Goal: Task Accomplishment & Management: Use online tool/utility

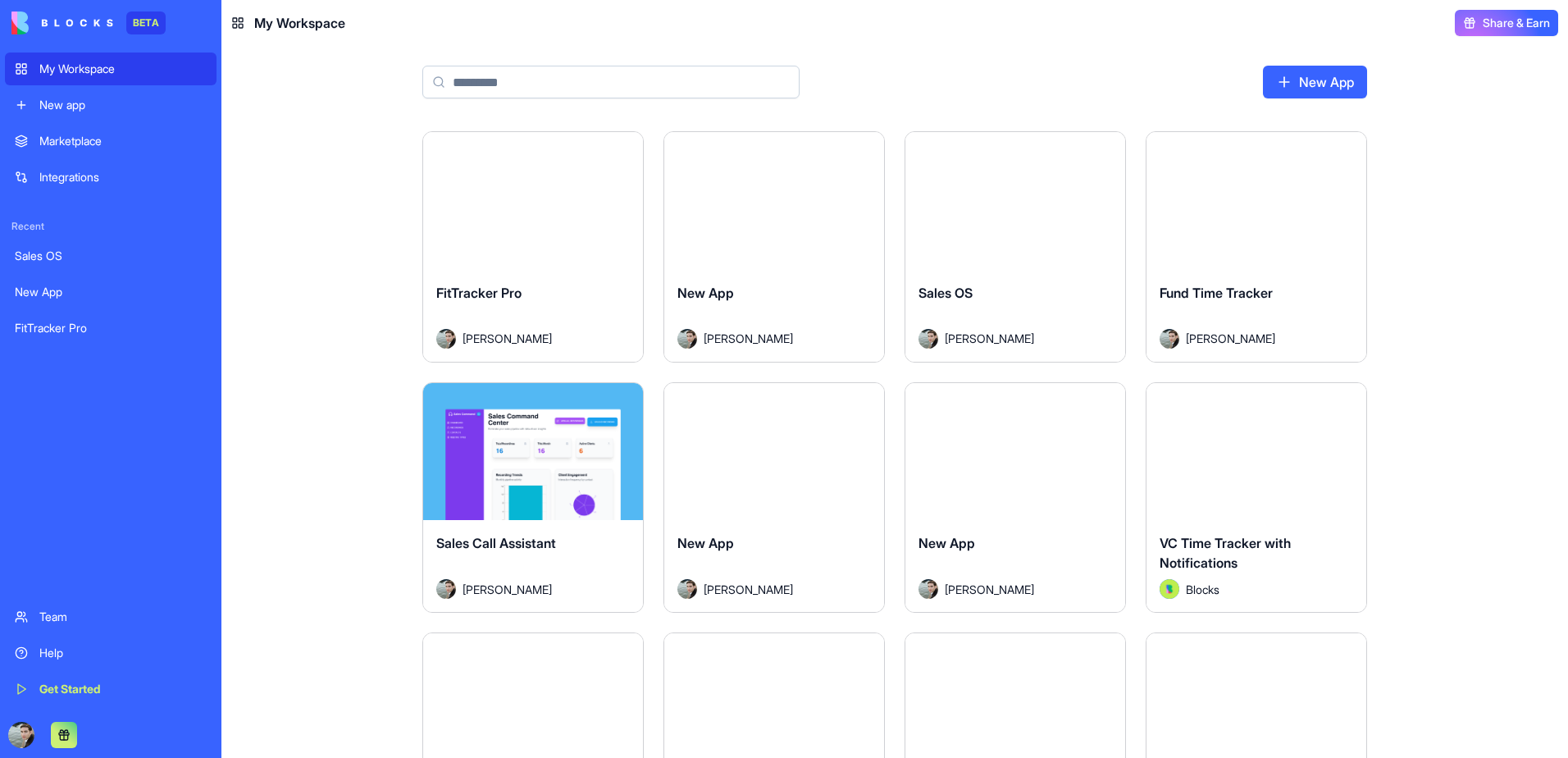
click at [548, 247] on div "Launch" at bounding box center [533, 201] width 220 height 138
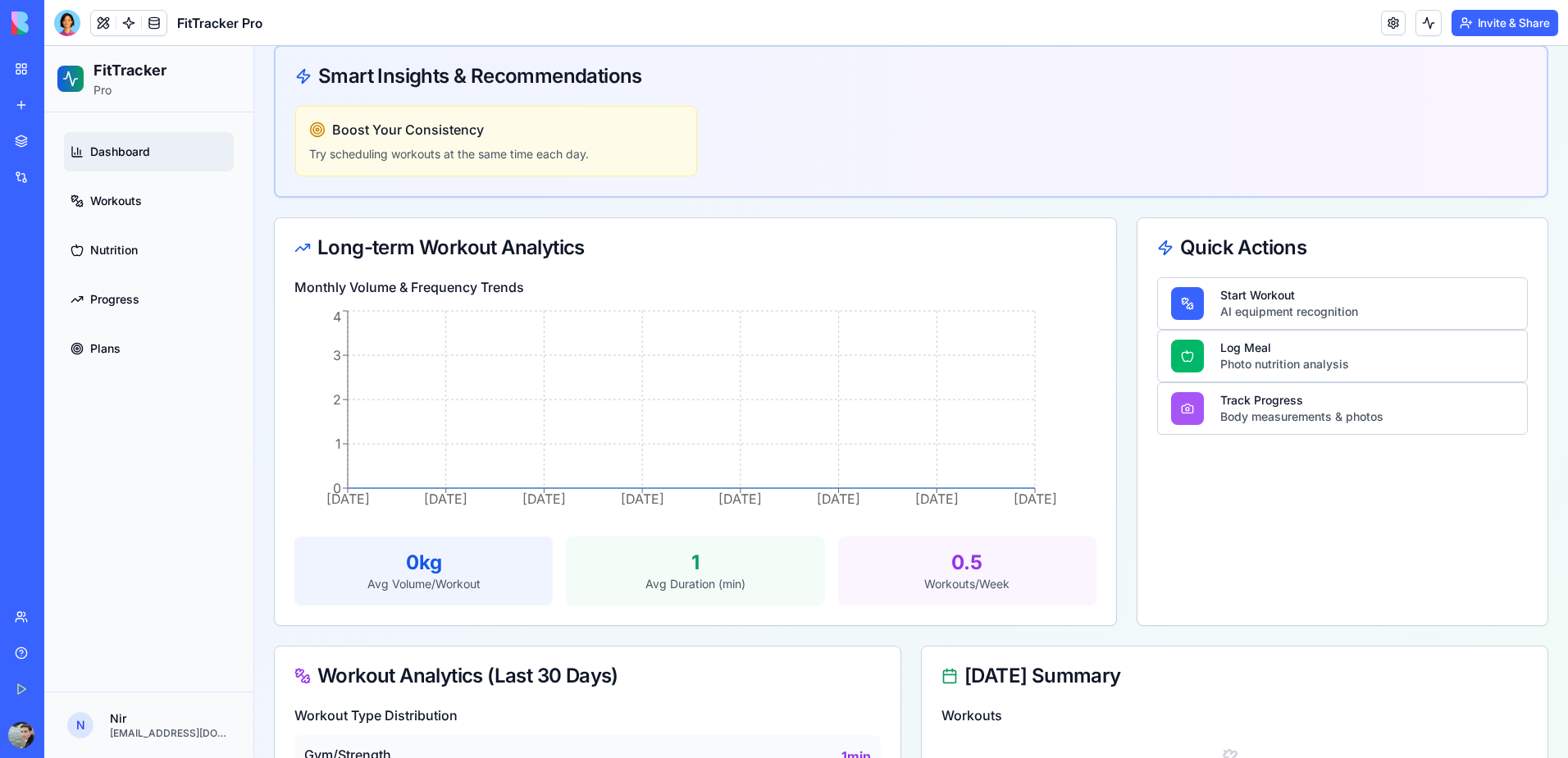
scroll to position [246, 0]
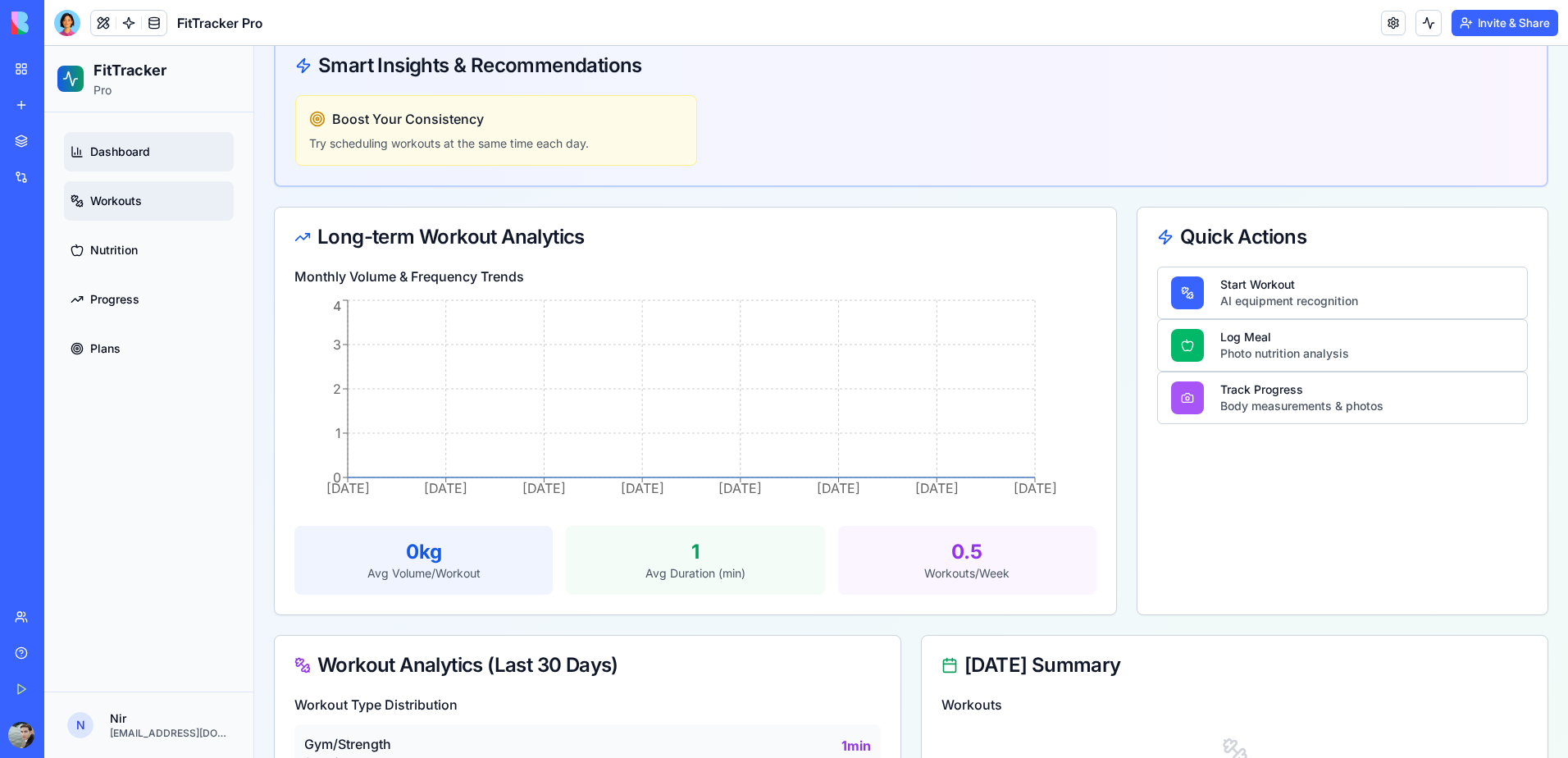
click at [93, 211] on link "Workouts" at bounding box center [148, 201] width 169 height 39
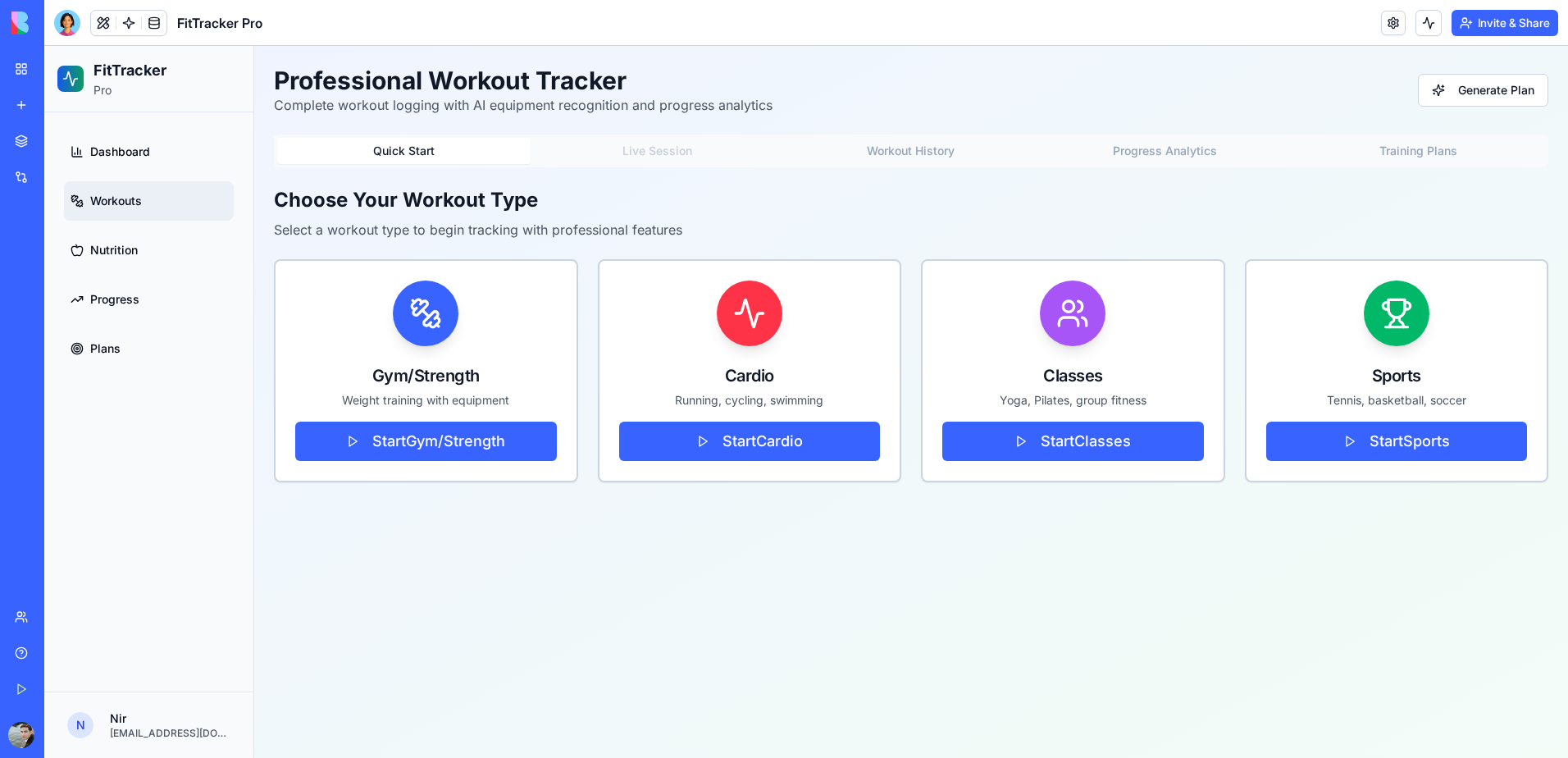
click at [669, 161] on div "Quick Start Live Session Workout History Progress Analytics Training Plans" at bounding box center [911, 150] width 1275 height 32
click at [669, 151] on div "Quick Start Live Session Workout History Progress Analytics Training Plans" at bounding box center [911, 150] width 1275 height 32
click at [699, 441] on button "Start Cardio" at bounding box center [750, 440] width 262 height 39
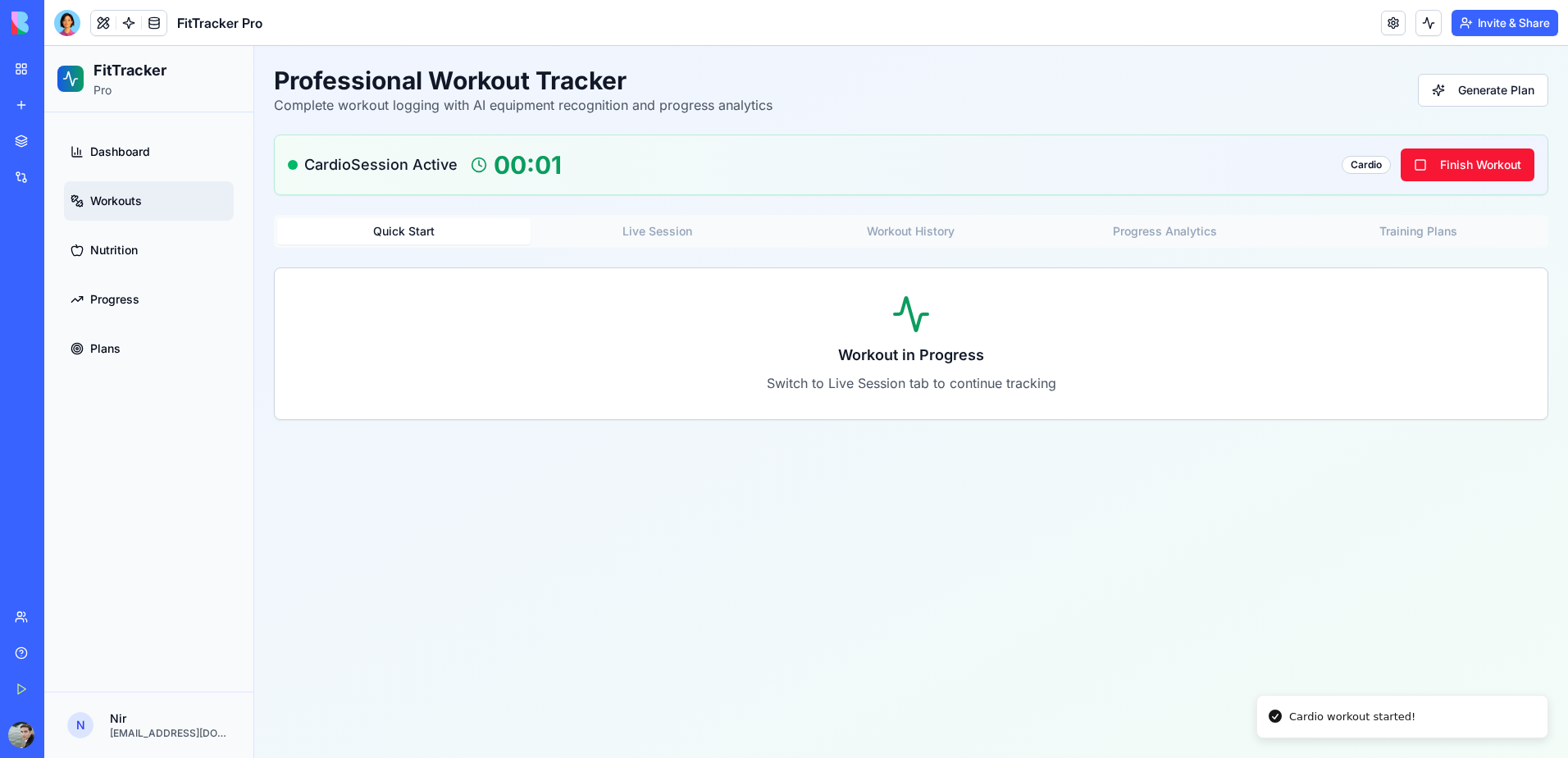
drag, startPoint x: 669, startPoint y: 236, endPoint x: 621, endPoint y: 223, distance: 49.7
click at [665, 235] on button "Live Session" at bounding box center [657, 231] width 253 height 27
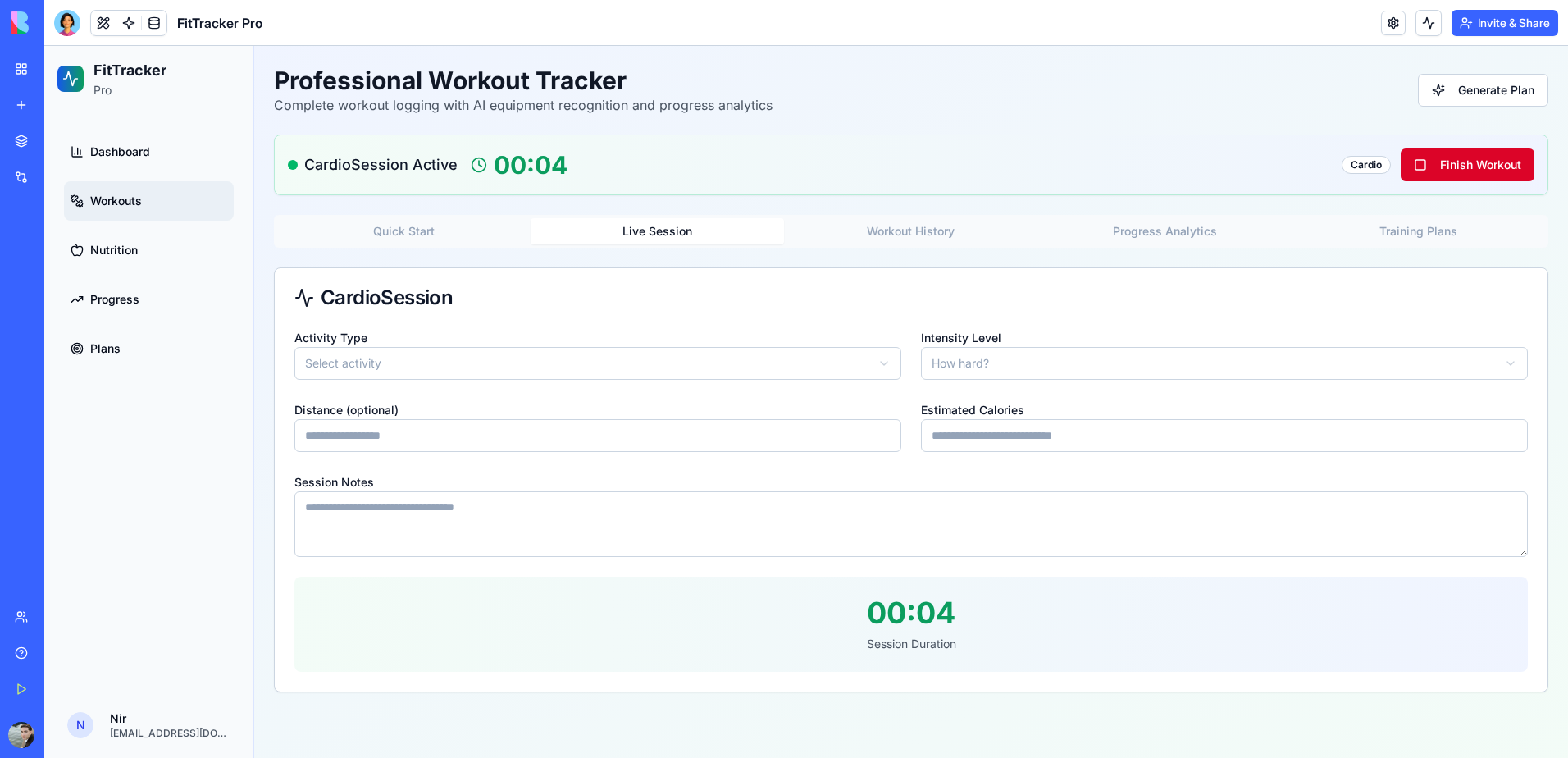
click at [1470, 157] on button "Finish Workout" at bounding box center [1467, 165] width 134 height 32
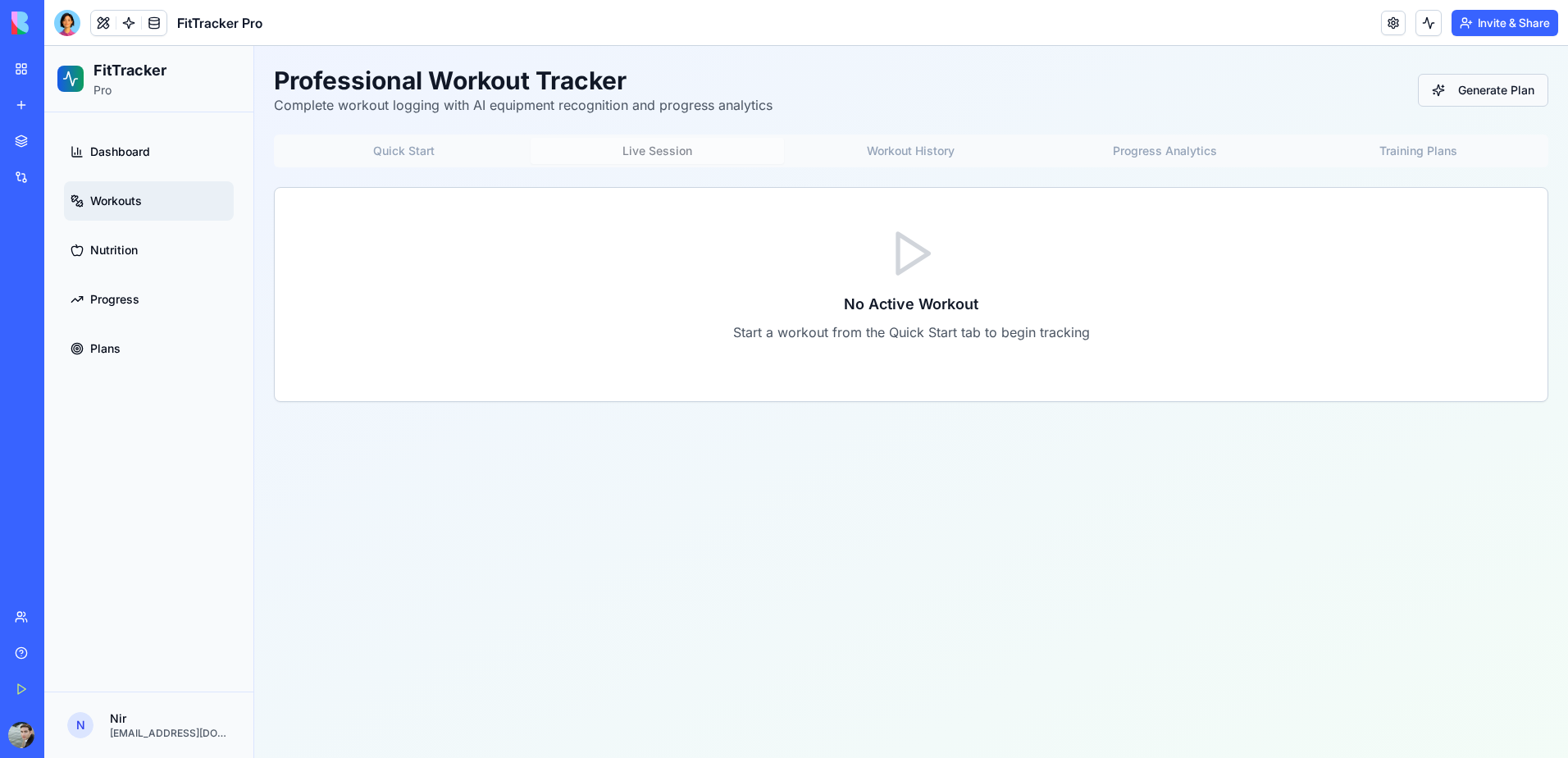
click at [1502, 84] on button "Generate Plan" at bounding box center [1483, 90] width 130 height 32
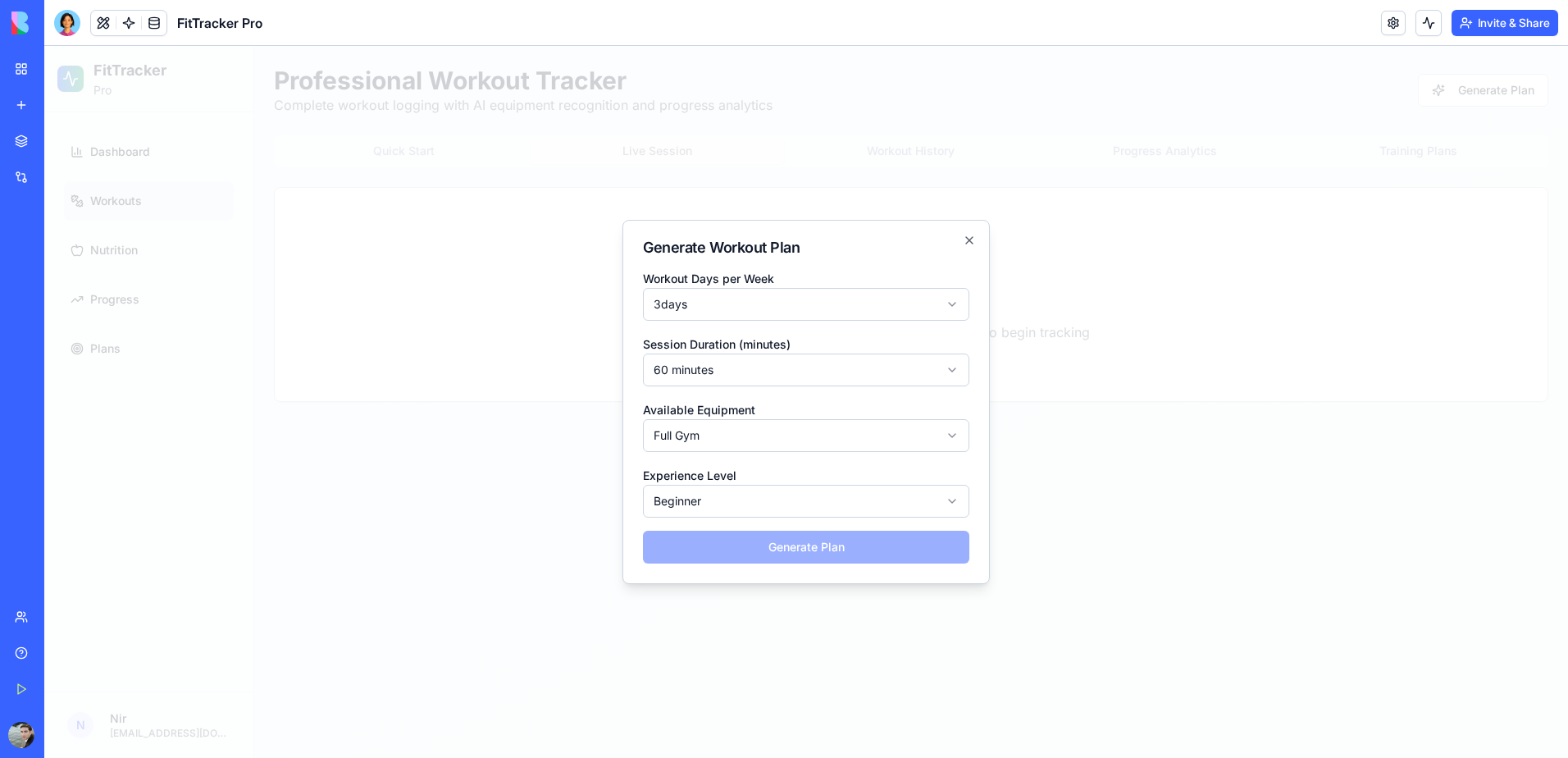
click at [866, 545] on div "Workout Days per Week 3 days Session Duration (minutes) 60 minutes Available Eq…" at bounding box center [806, 416] width 326 height 295
click at [975, 243] on icon "button" at bounding box center [970, 241] width 13 height 13
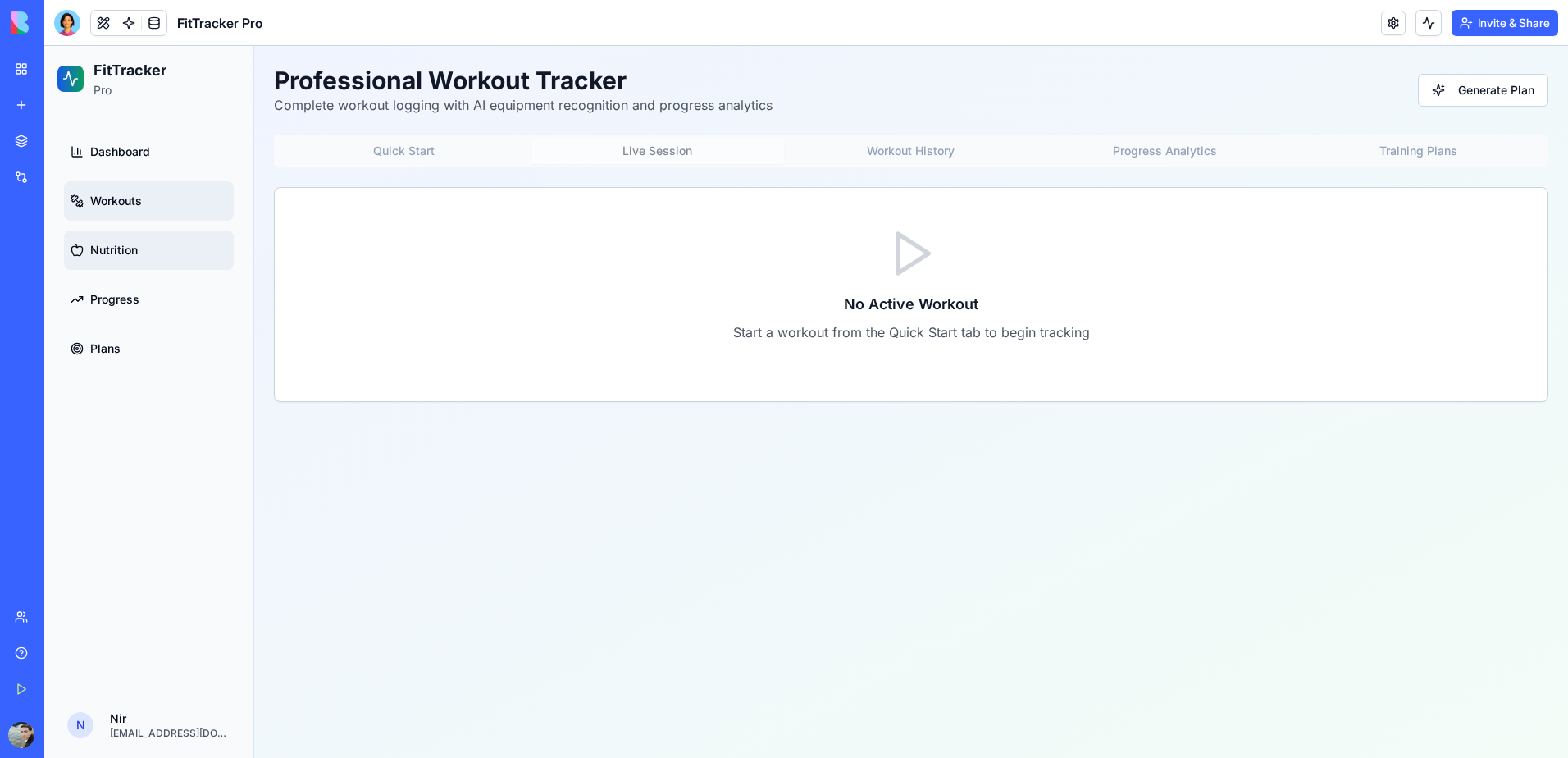
click at [157, 262] on link "Nutrition" at bounding box center [148, 249] width 169 height 39
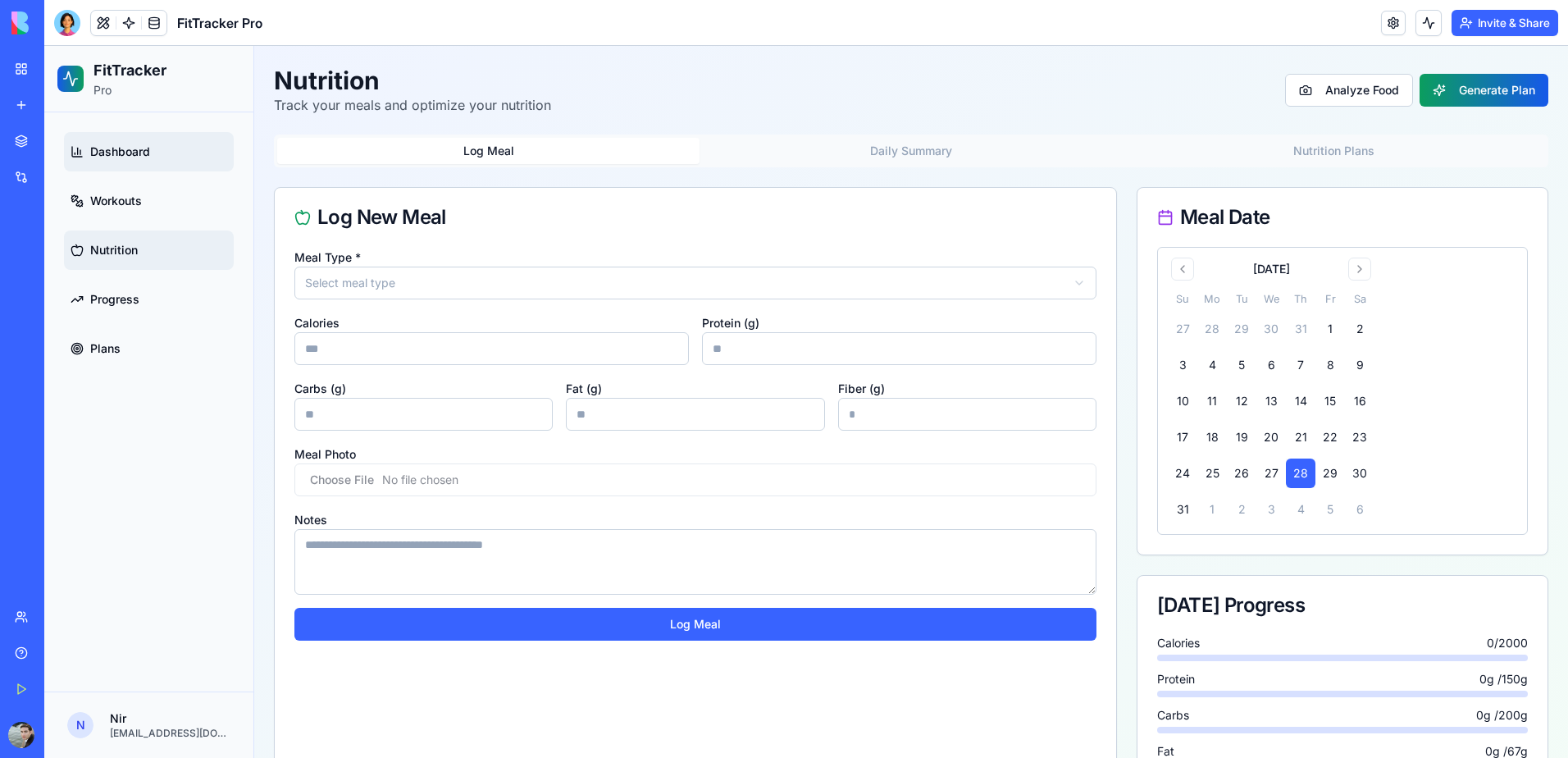
click at [136, 159] on span "Dashboard" at bounding box center [120, 151] width 60 height 16
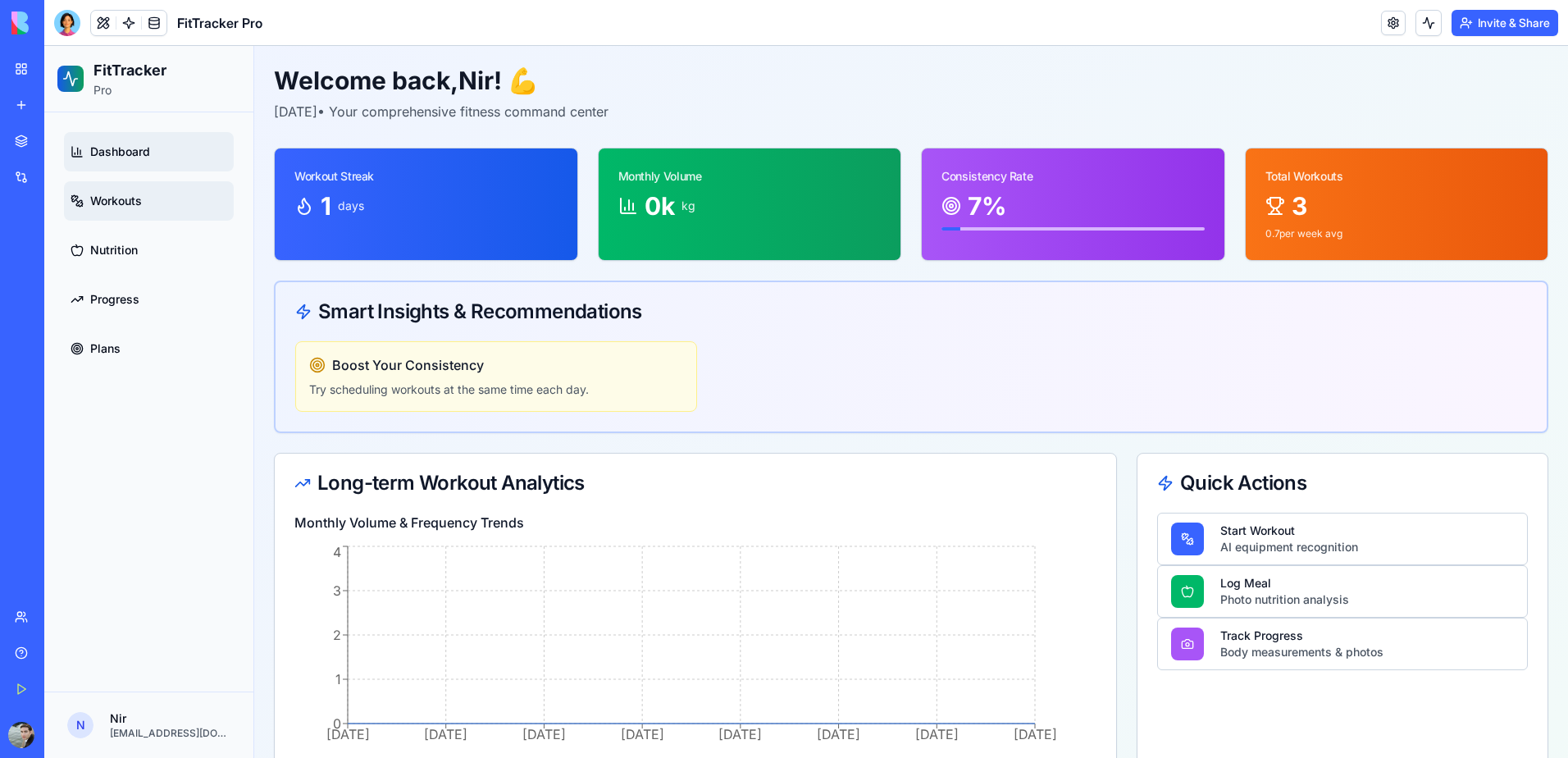
click at [126, 199] on span "Workouts" at bounding box center [116, 201] width 51 height 16
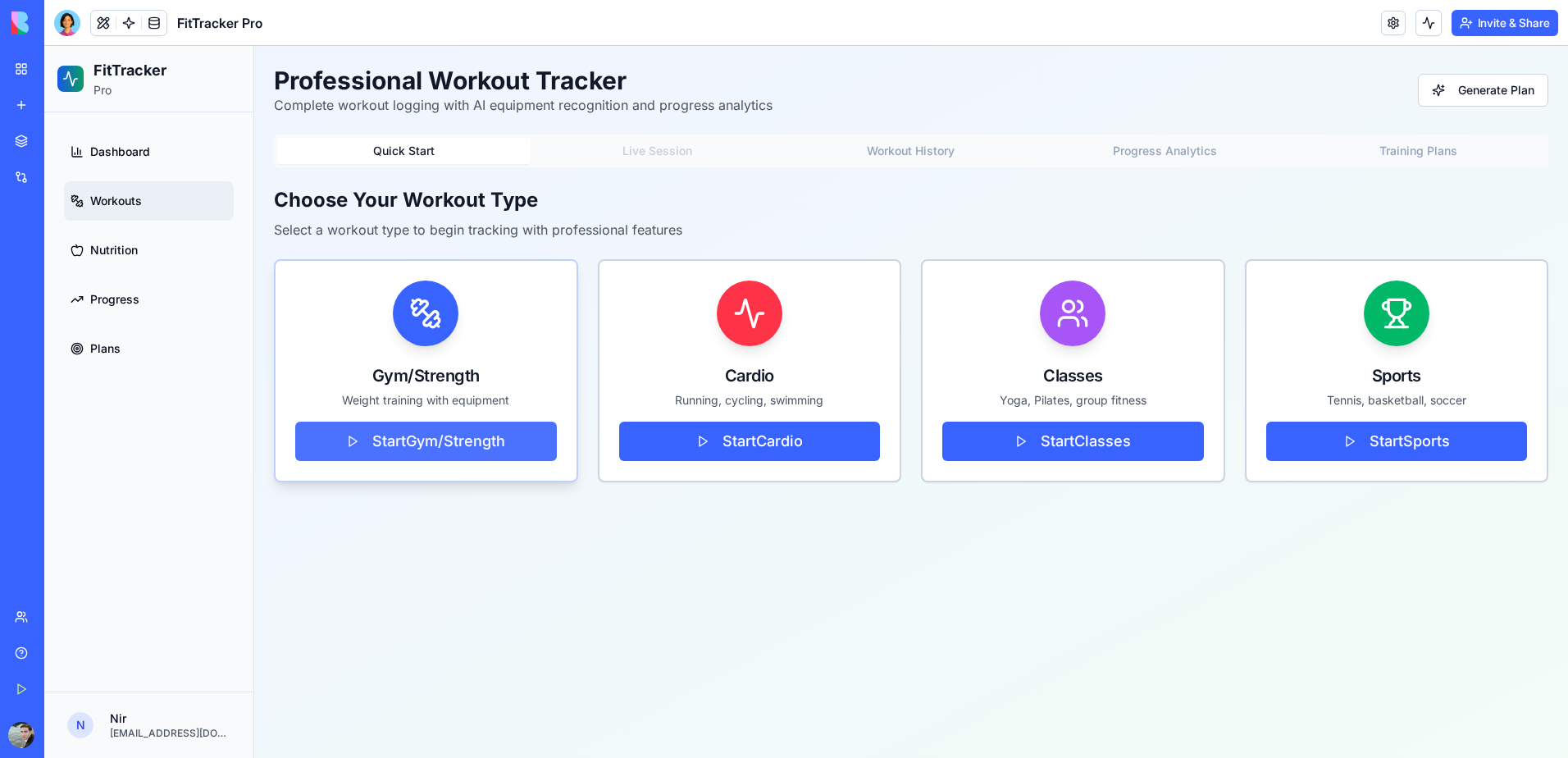
click at [402, 455] on button "Start Gym/Strength" at bounding box center [425, 440] width 262 height 39
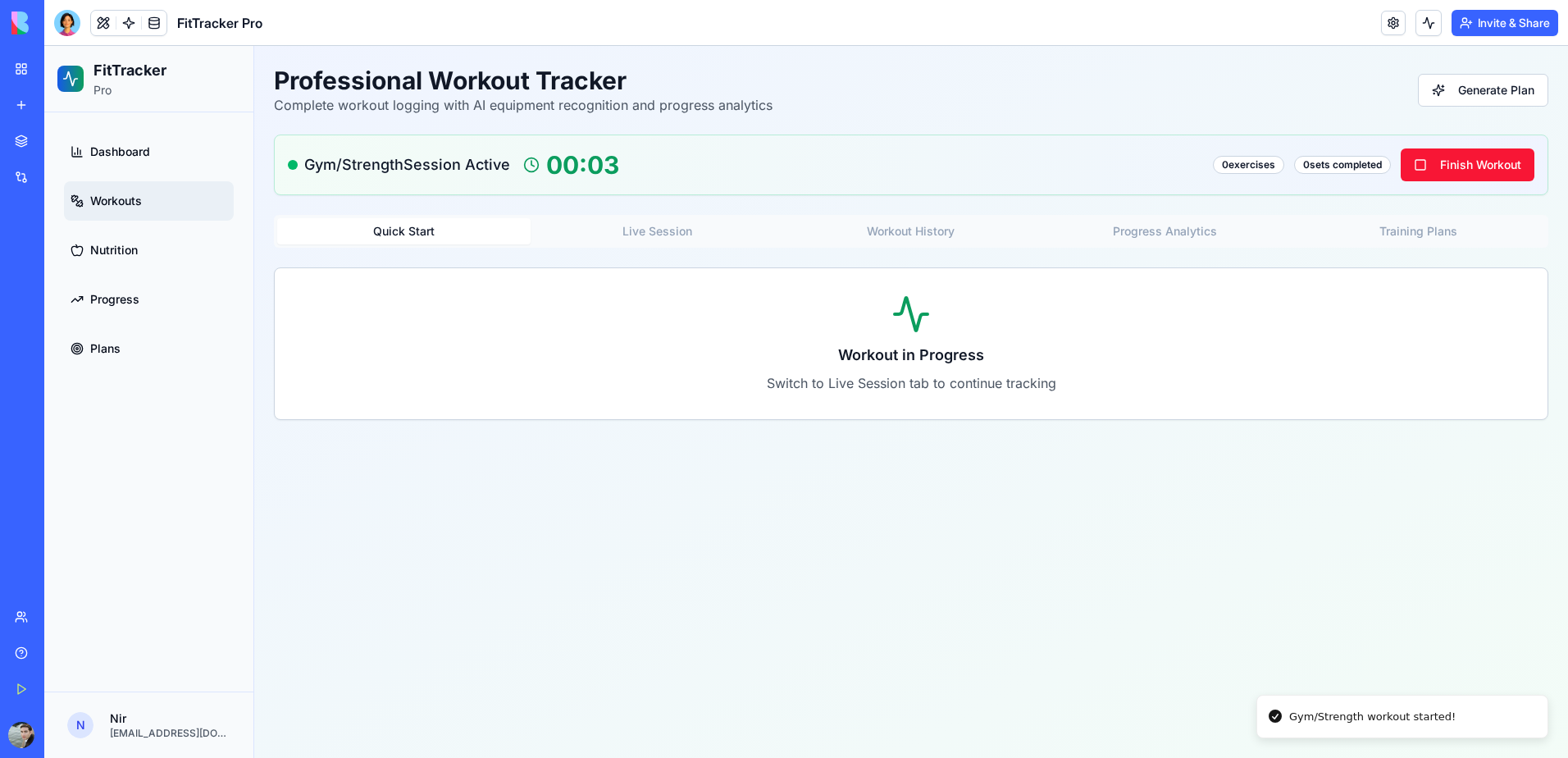
click at [673, 389] on p "Switch to Live Session tab to continue tracking" at bounding box center [911, 382] width 1234 height 20
click at [838, 388] on p "Switch to Live Session tab to continue tracking" at bounding box center [911, 382] width 1234 height 20
click at [885, 385] on p "Switch to Live Session tab to continue tracking" at bounding box center [911, 382] width 1234 height 20
click at [1449, 160] on button "Finish Workout" at bounding box center [1467, 165] width 134 height 32
